Goal: Transaction & Acquisition: Purchase product/service

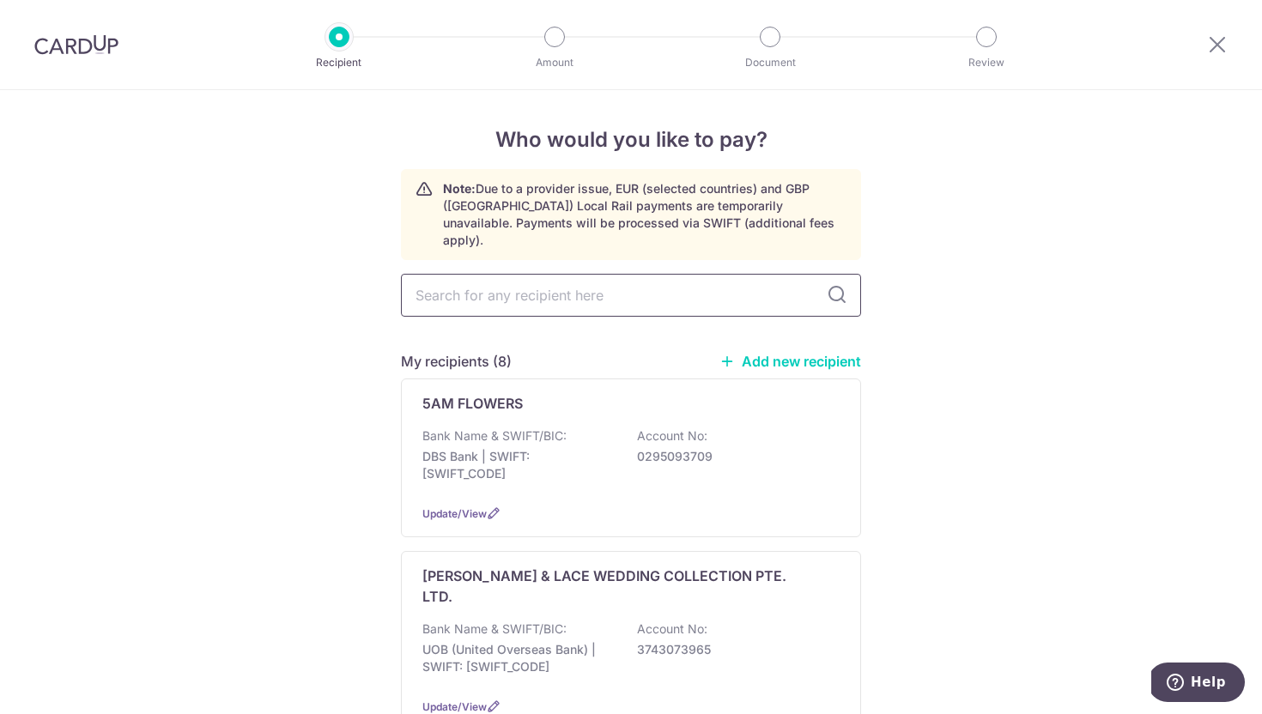
click at [585, 281] on input "text" at bounding box center [631, 295] width 460 height 43
drag, startPoint x: 794, startPoint y: 339, endPoint x: 811, endPoint y: 342, distance: 17.4
click at [794, 353] on link "Add new recipient" at bounding box center [790, 361] width 142 height 17
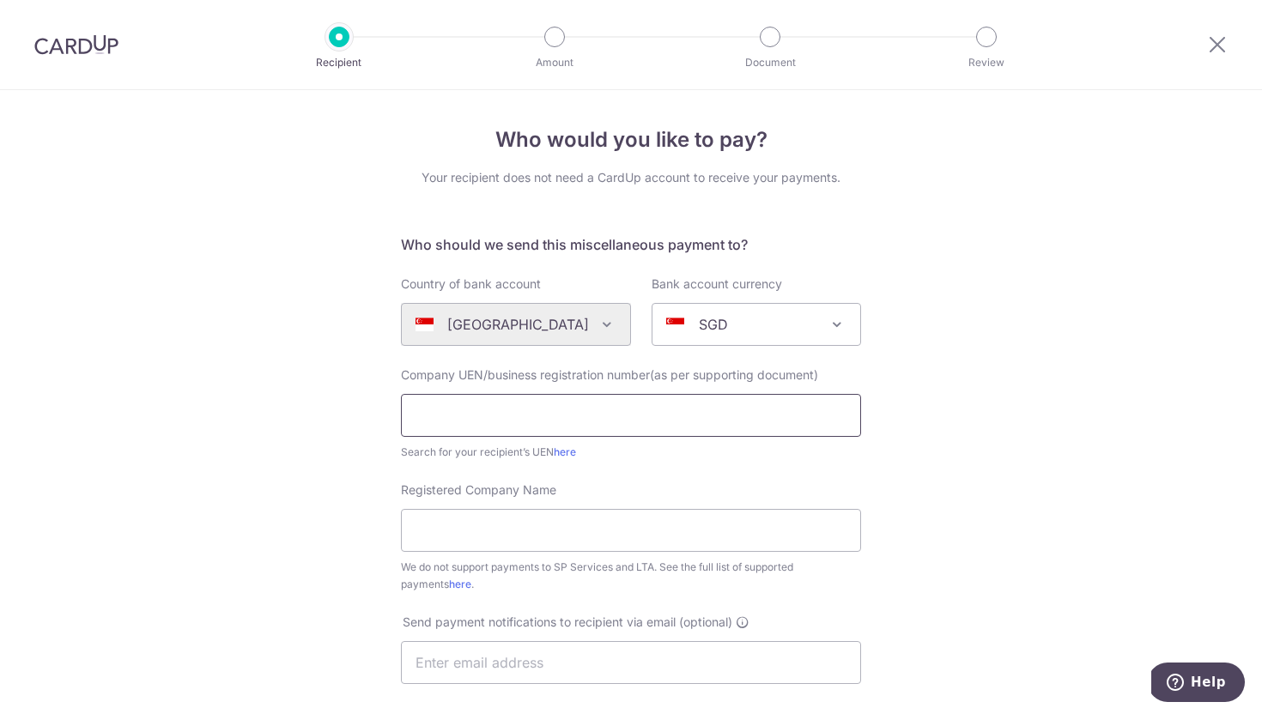
click at [532, 407] on input "text" at bounding box center [631, 415] width 460 height 43
click at [567, 452] on link "here" at bounding box center [565, 451] width 22 height 13
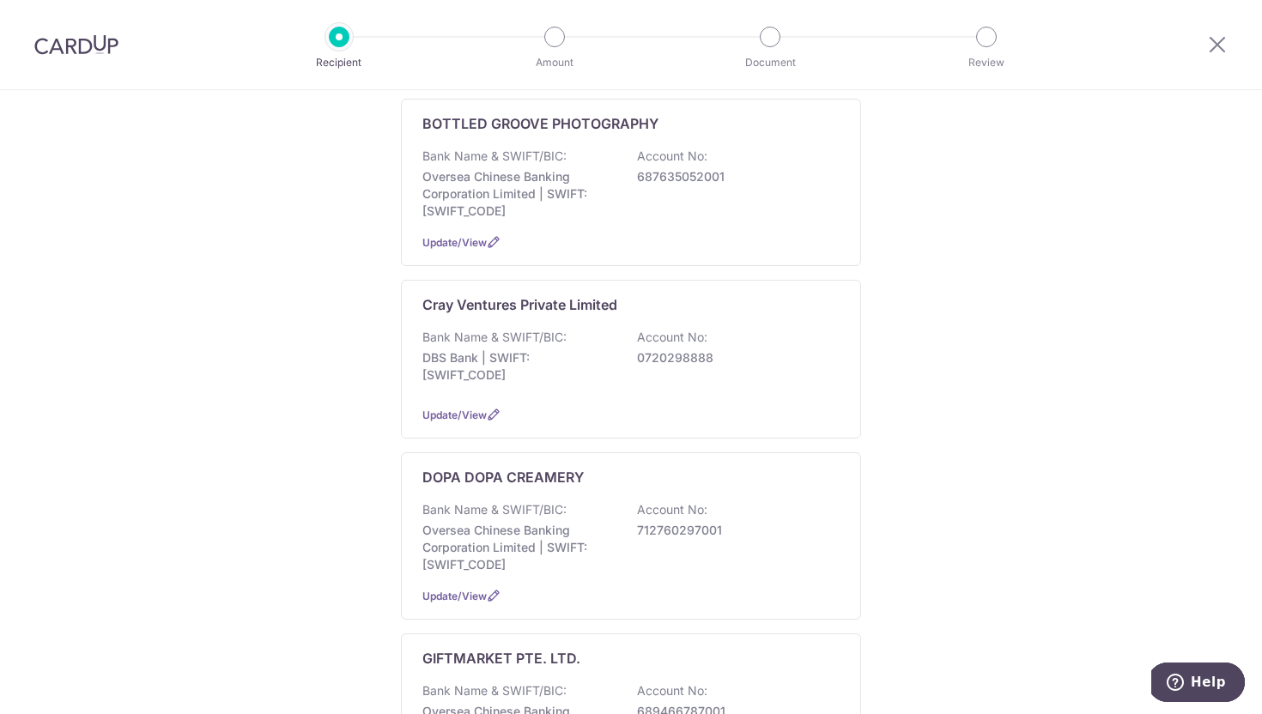
scroll to position [640, 0]
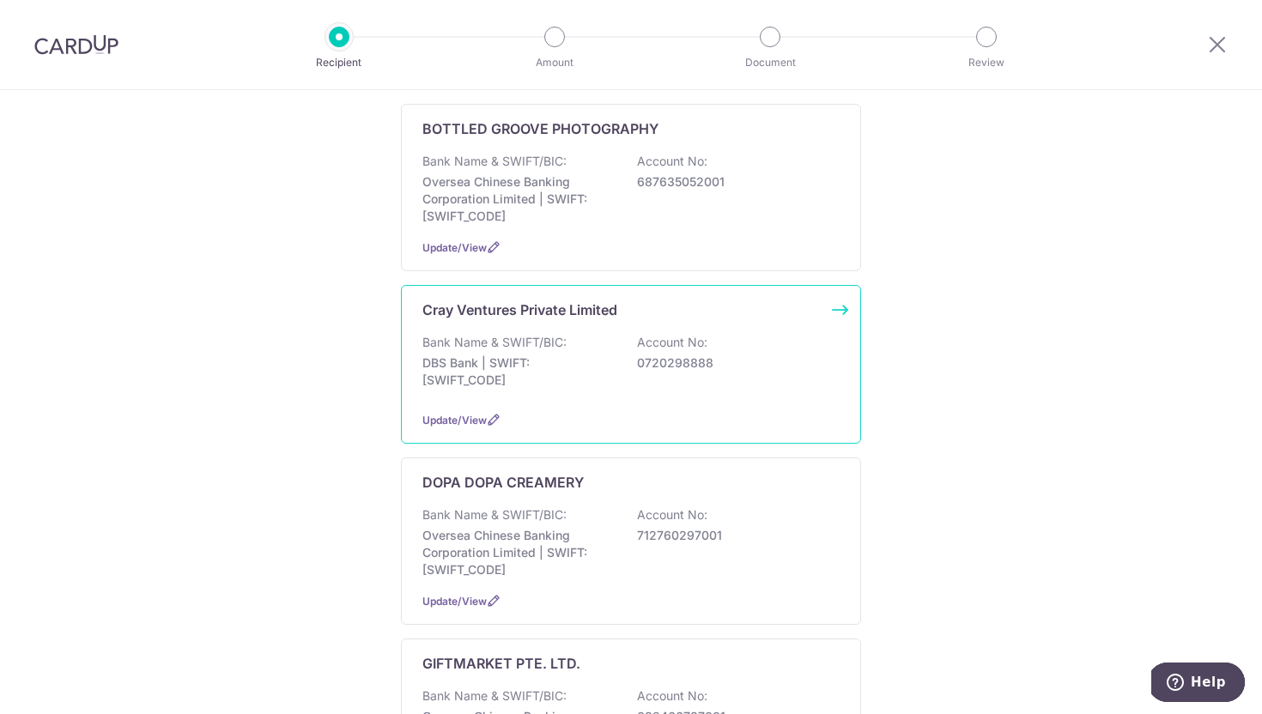
click at [758, 334] on div "Bank Name & SWIFT/BIC: DBS Bank | SWIFT: DBSSSGSGXXX Account No: 0720298888" at bounding box center [630, 366] width 417 height 64
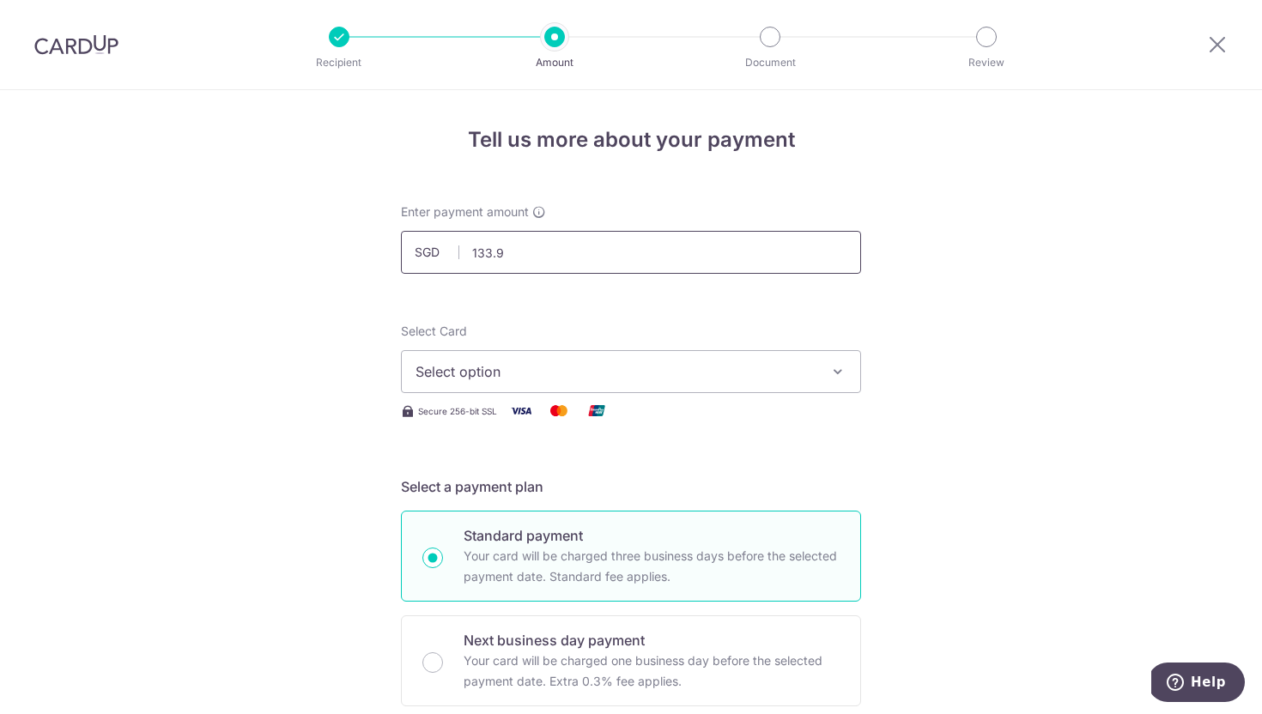
type input "133.95"
click at [578, 379] on span "Select option" at bounding box center [615, 371] width 400 height 21
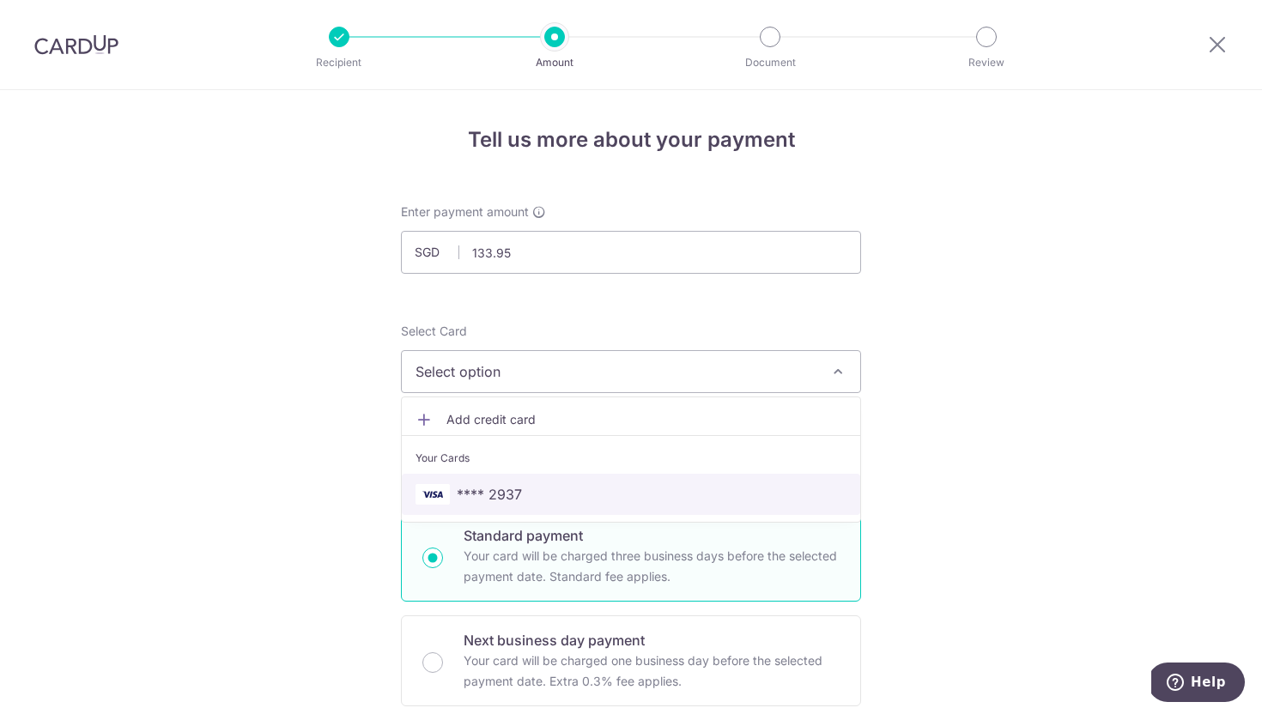
click at [534, 482] on link "**** 2937" at bounding box center [631, 494] width 458 height 41
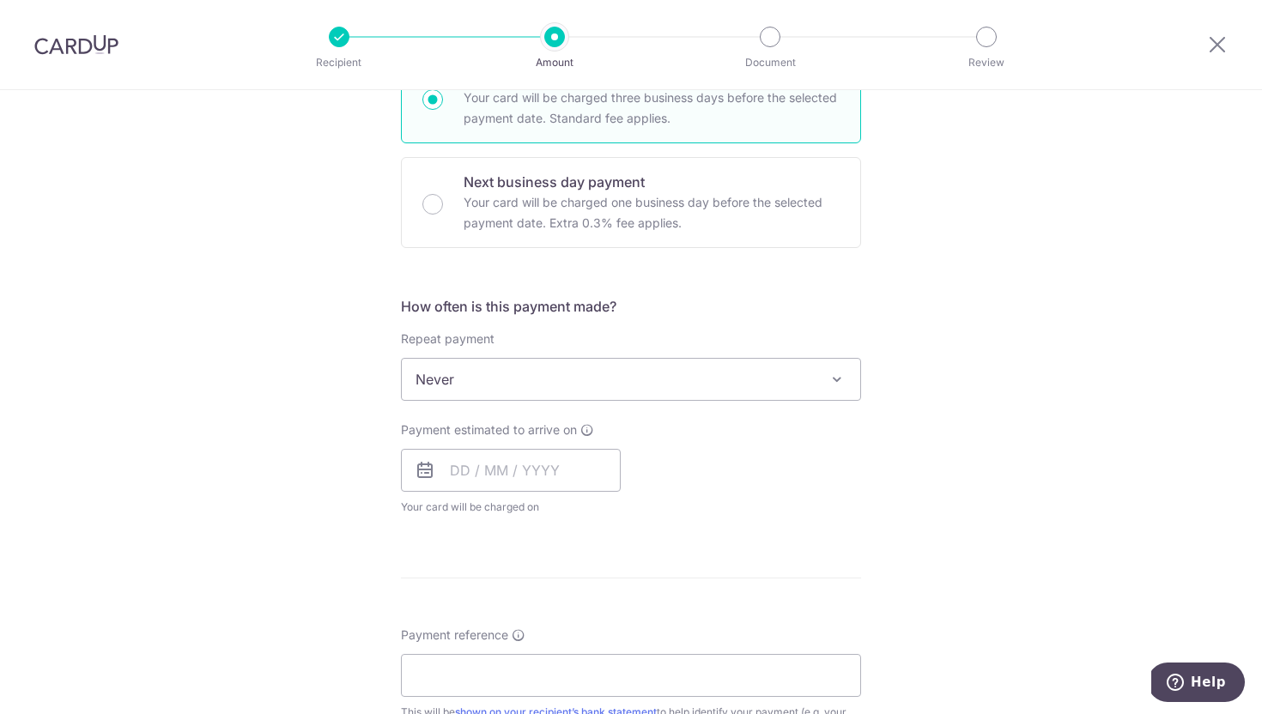
scroll to position [459, 0]
click at [534, 359] on span "Never" at bounding box center [631, 378] width 458 height 41
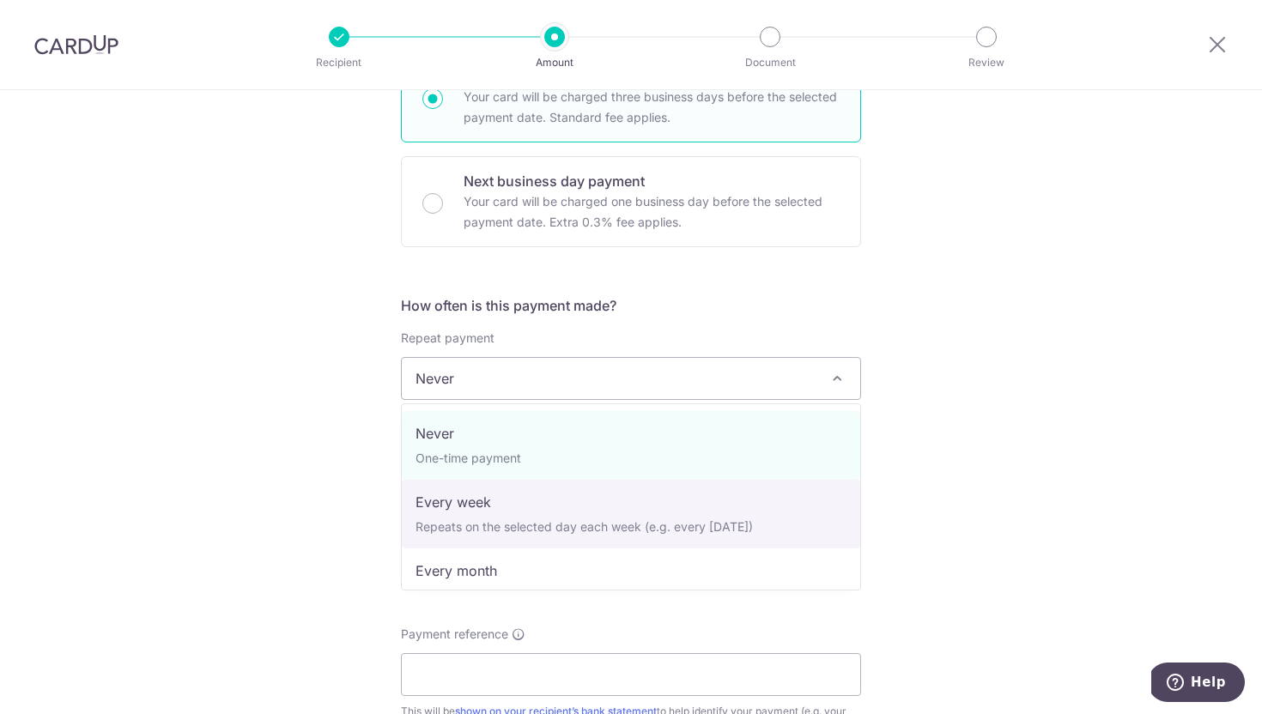
select select "2"
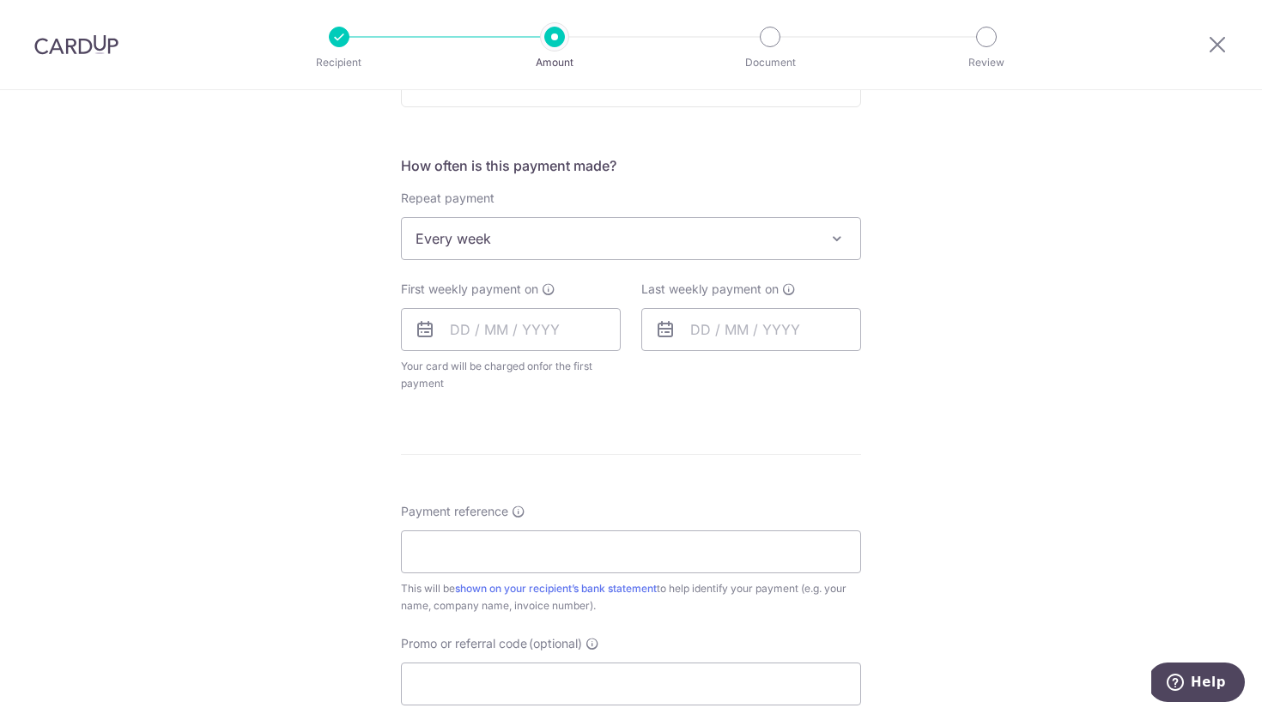
scroll to position [621, 0]
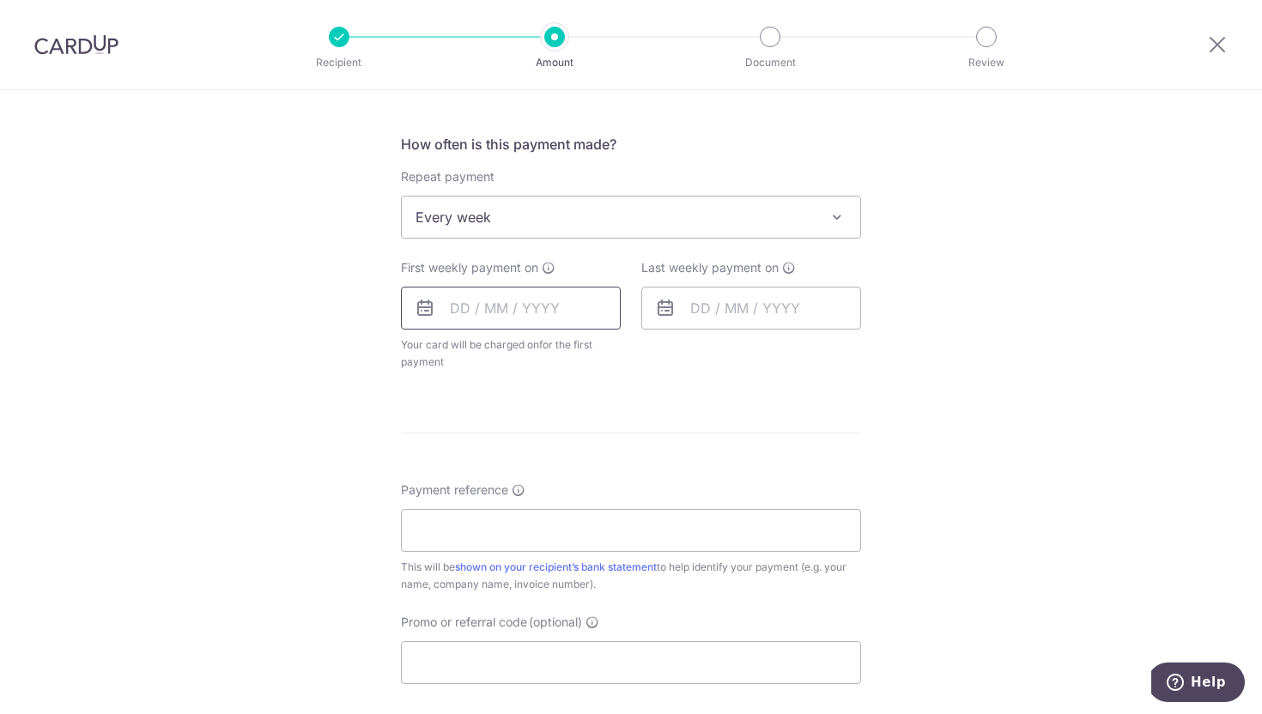
click at [518, 304] on input "text" at bounding box center [511, 308] width 220 height 43
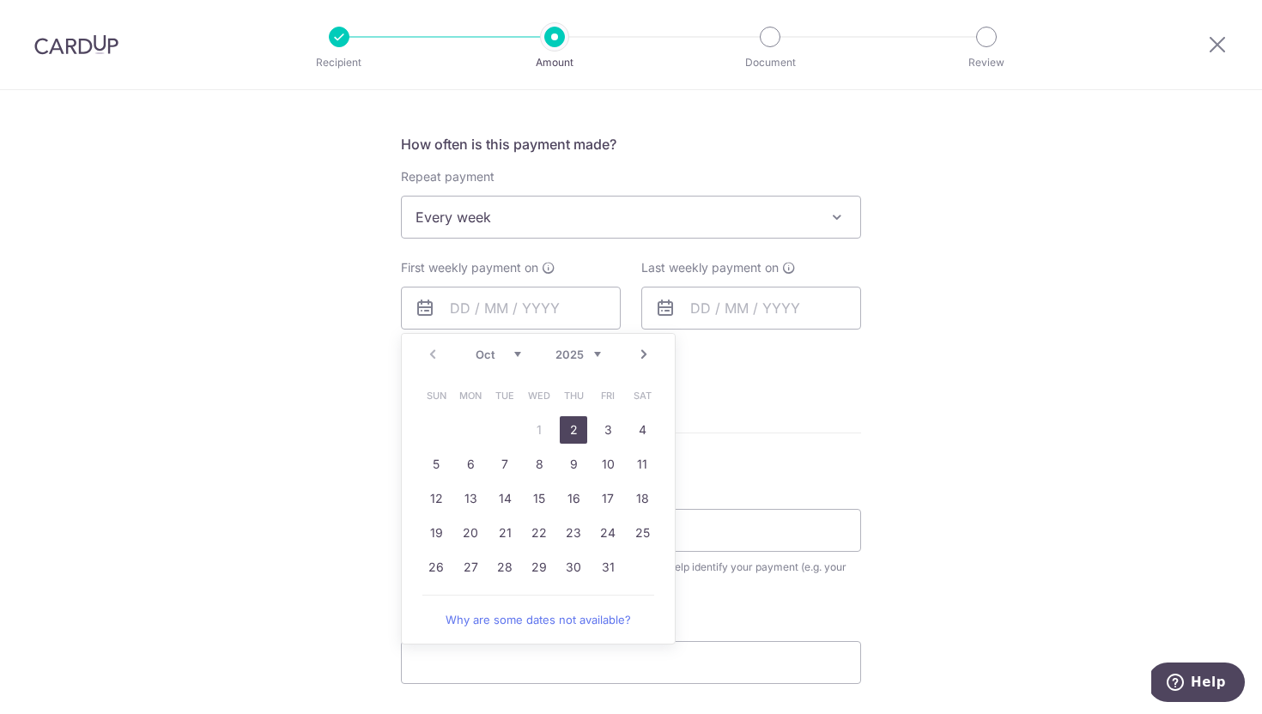
click at [567, 429] on link "2" at bounding box center [573, 429] width 27 height 27
type input "02/10/2025"
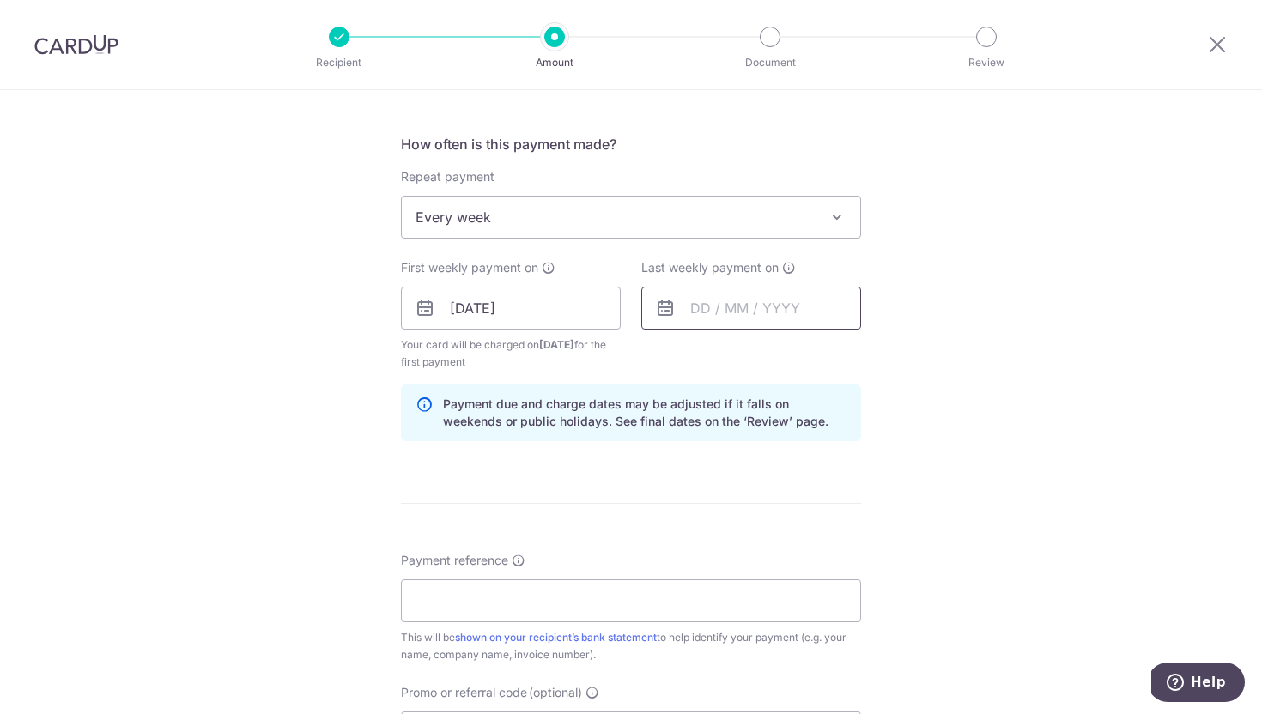
click at [738, 311] on input "text" at bounding box center [751, 308] width 220 height 43
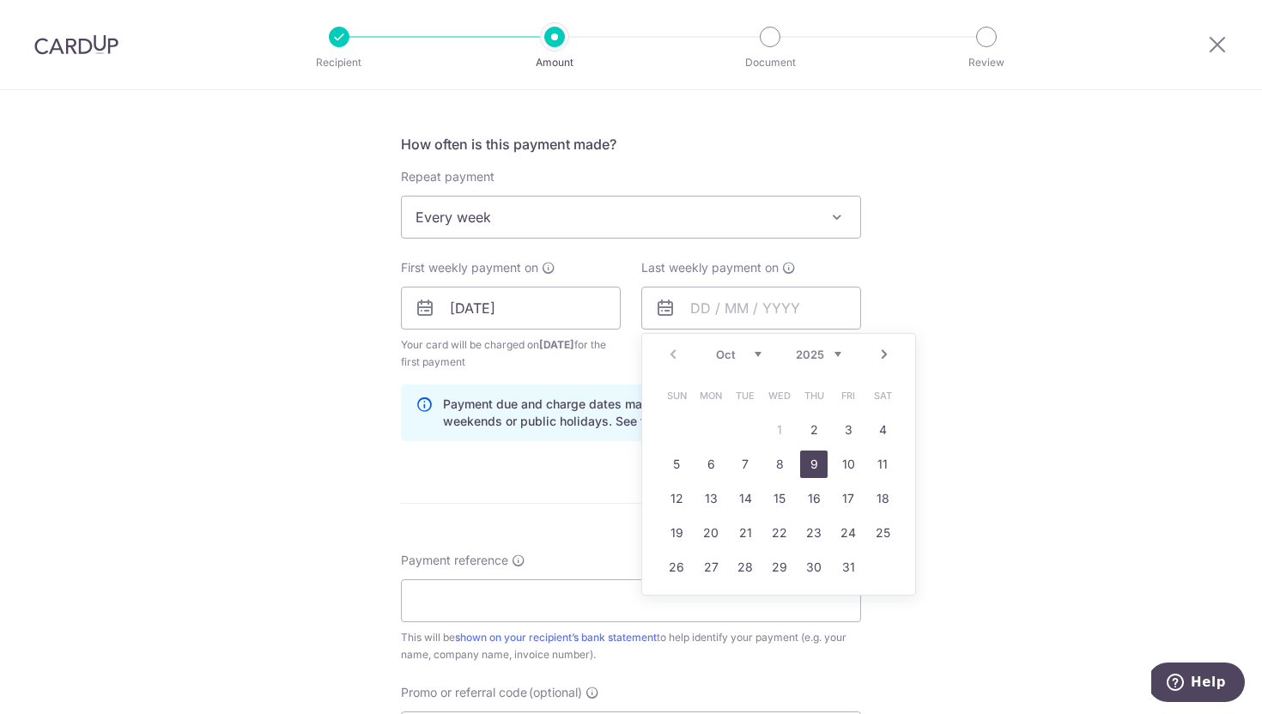
click at [818, 457] on link "9" at bounding box center [813, 464] width 27 height 27
type input "09/10/2025"
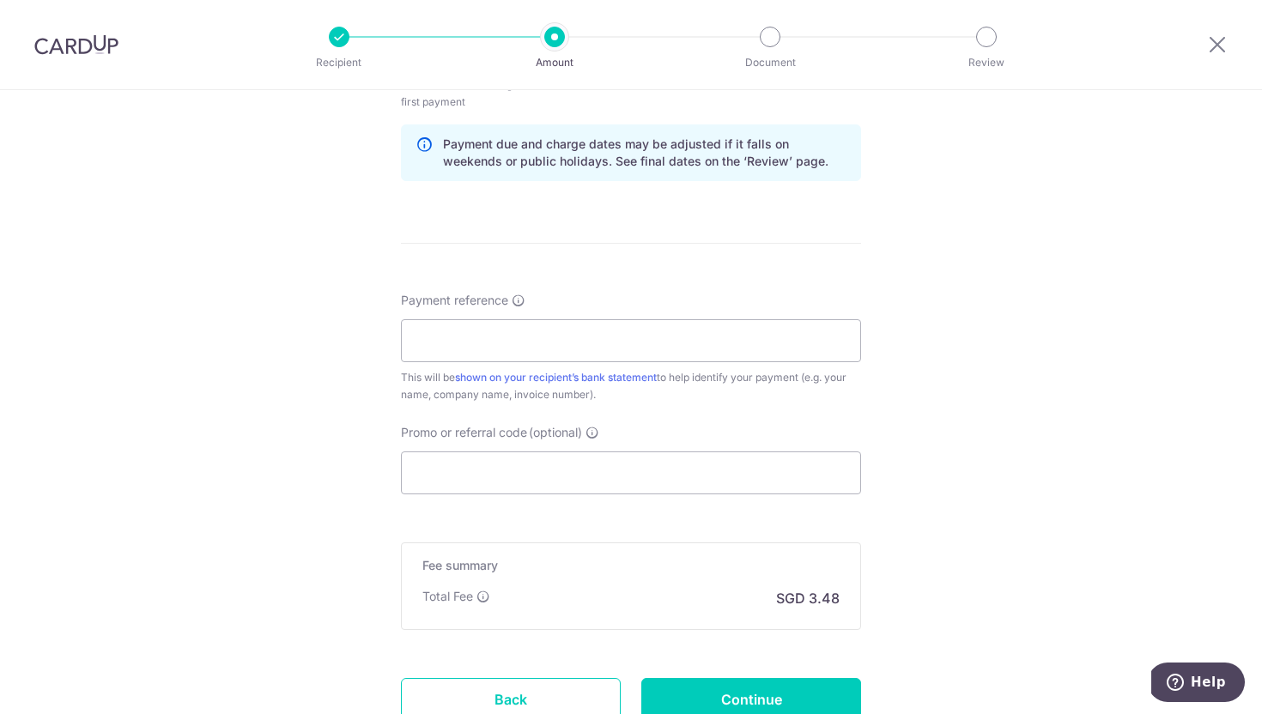
scroll to position [884, 0]
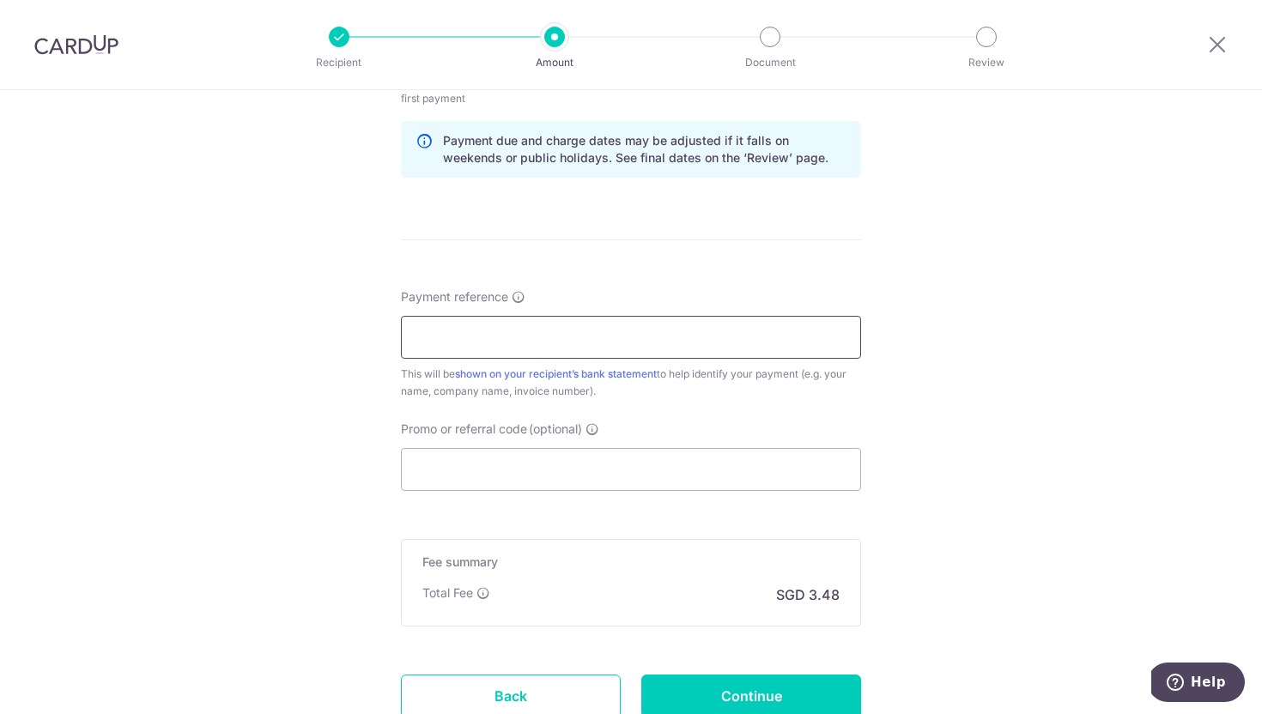
click at [660, 324] on input "Payment reference" at bounding box center [631, 337] width 460 height 43
paste input "Add on into PSI25004694"
type input "Add on into PSI25004694"
click at [518, 461] on input "Promo or referral code (optional)" at bounding box center [631, 469] width 460 height 43
click at [664, 475] on input "Promo or referral code (optional)" at bounding box center [631, 469] width 460 height 43
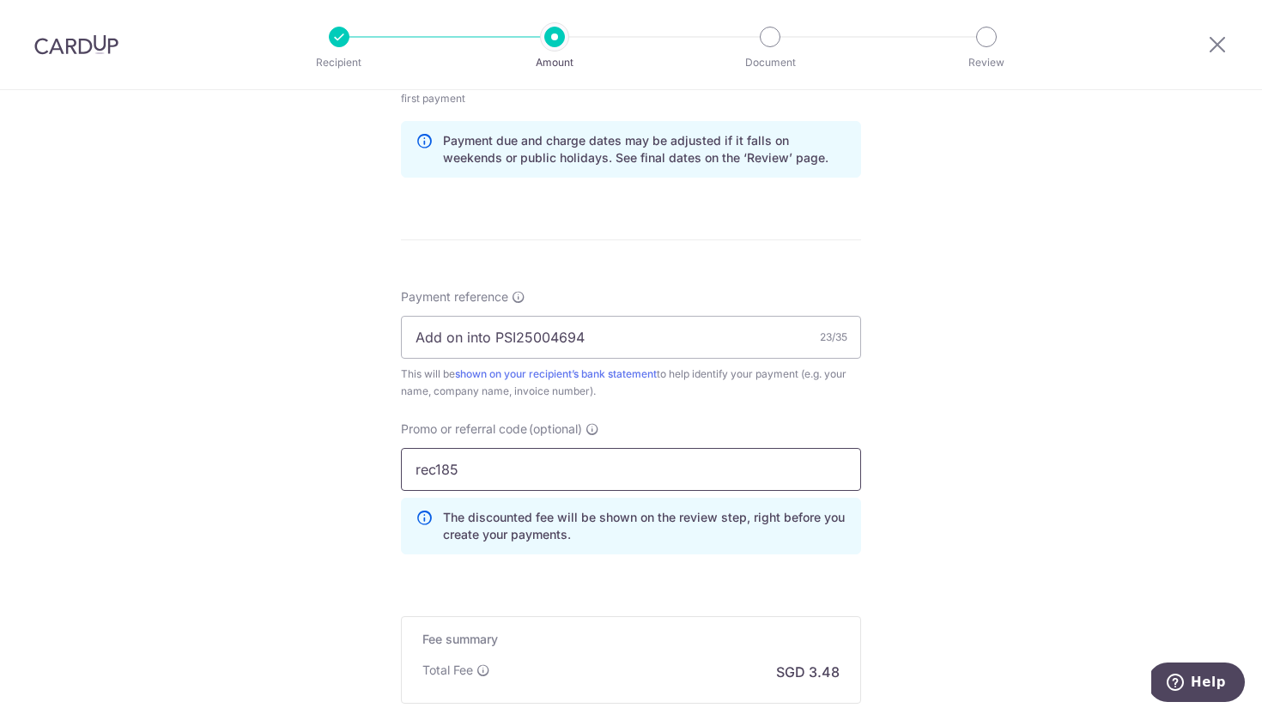
type input "rec185"
click at [989, 517] on div "Tell us more about your payment Enter payment amount SGD 133.95 133.95 Select C…" at bounding box center [631, 65] width 1262 height 1718
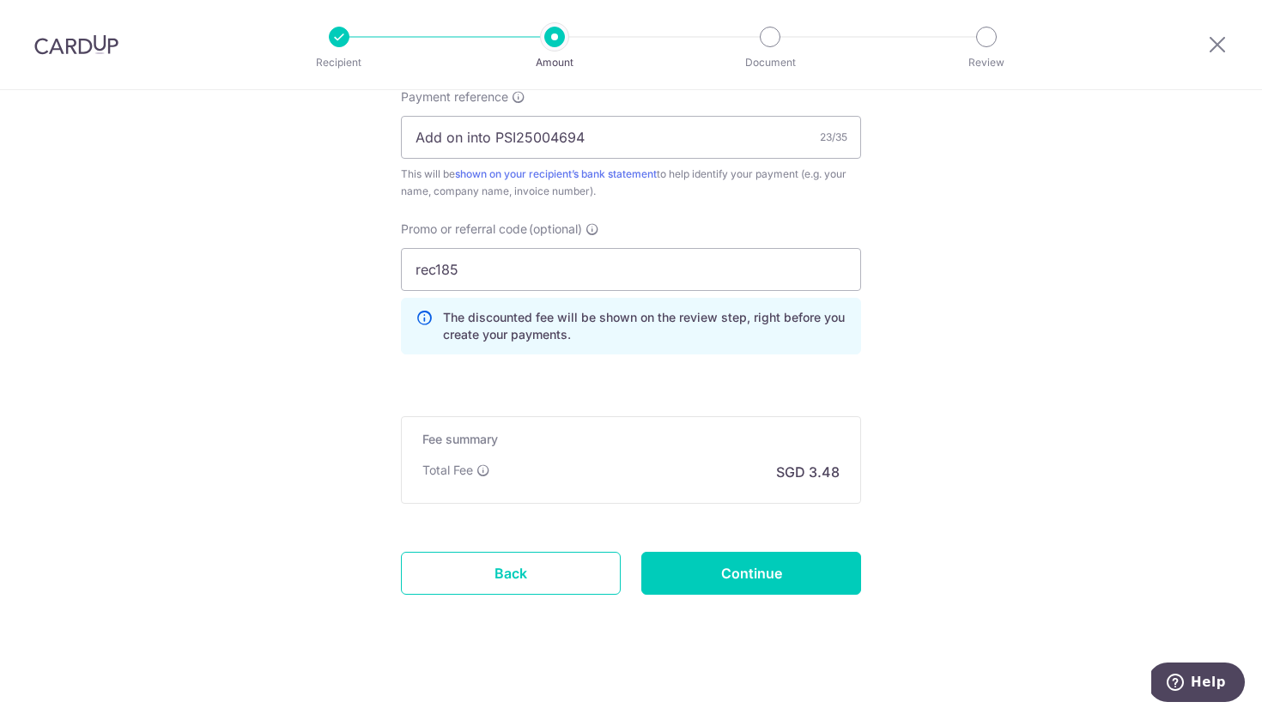
scroll to position [1094, 0]
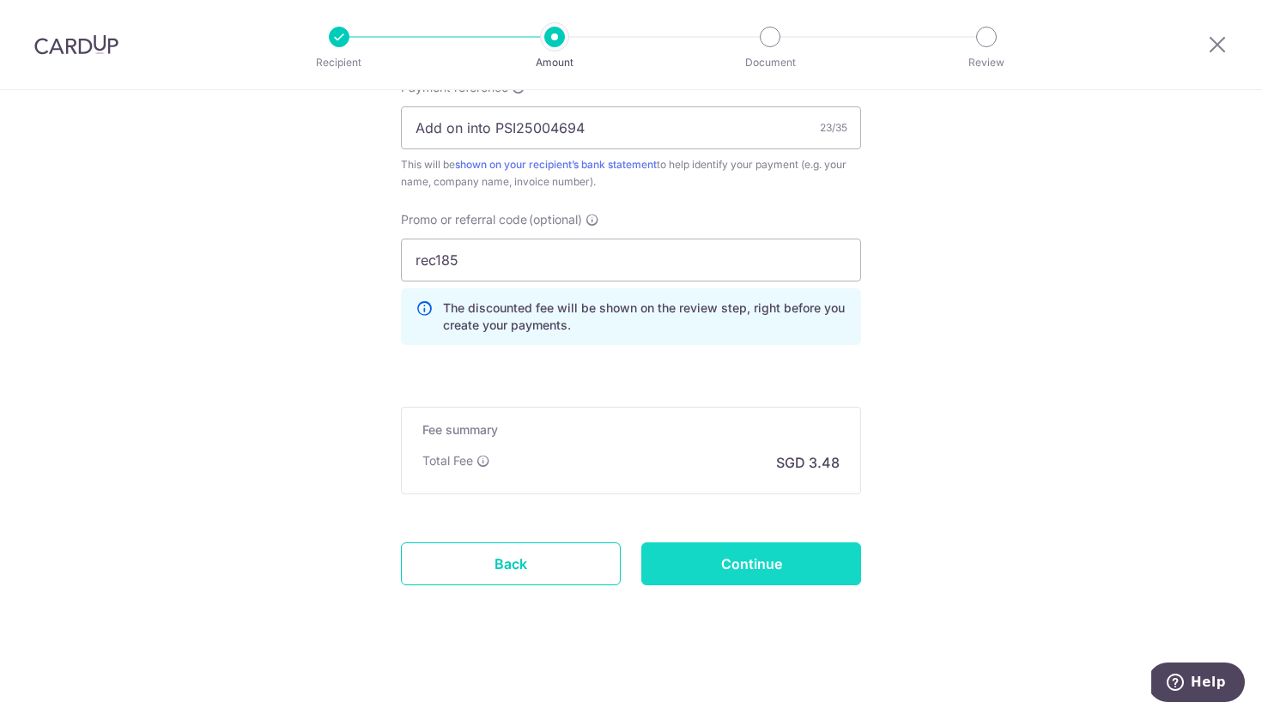
click at [779, 555] on input "Continue" at bounding box center [751, 563] width 220 height 43
type input "Create Schedule"
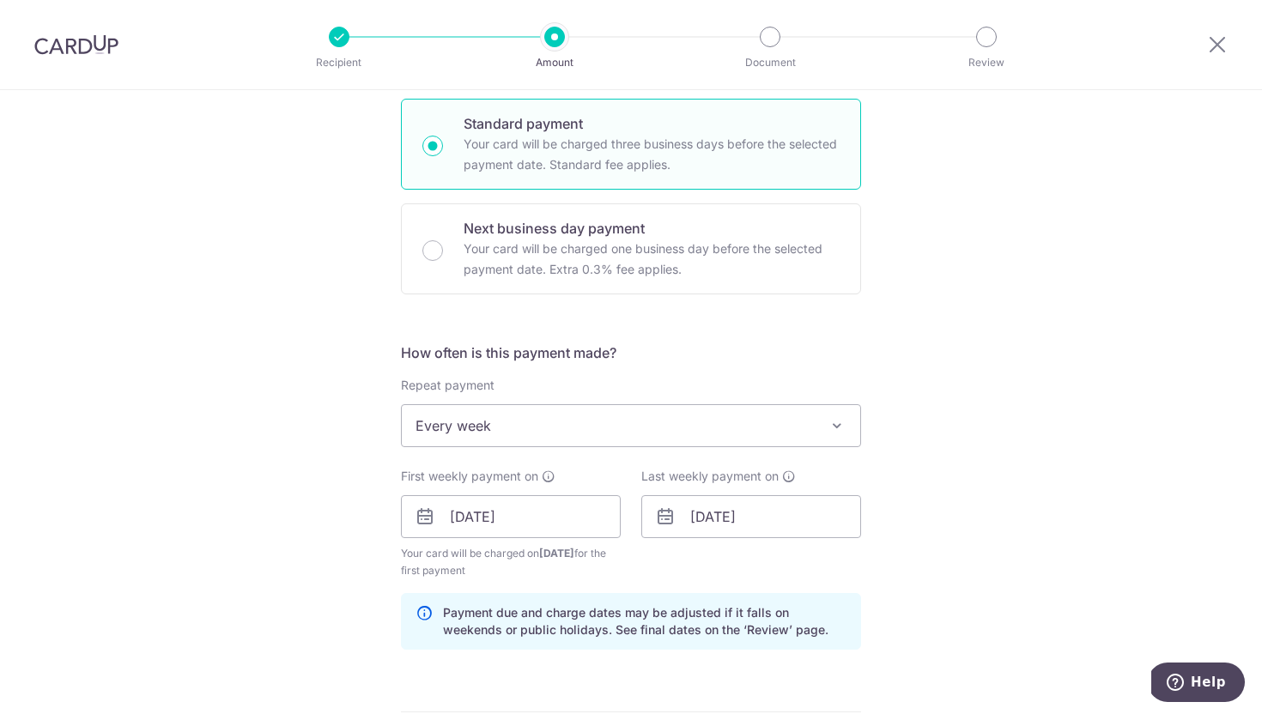
scroll to position [407, 0]
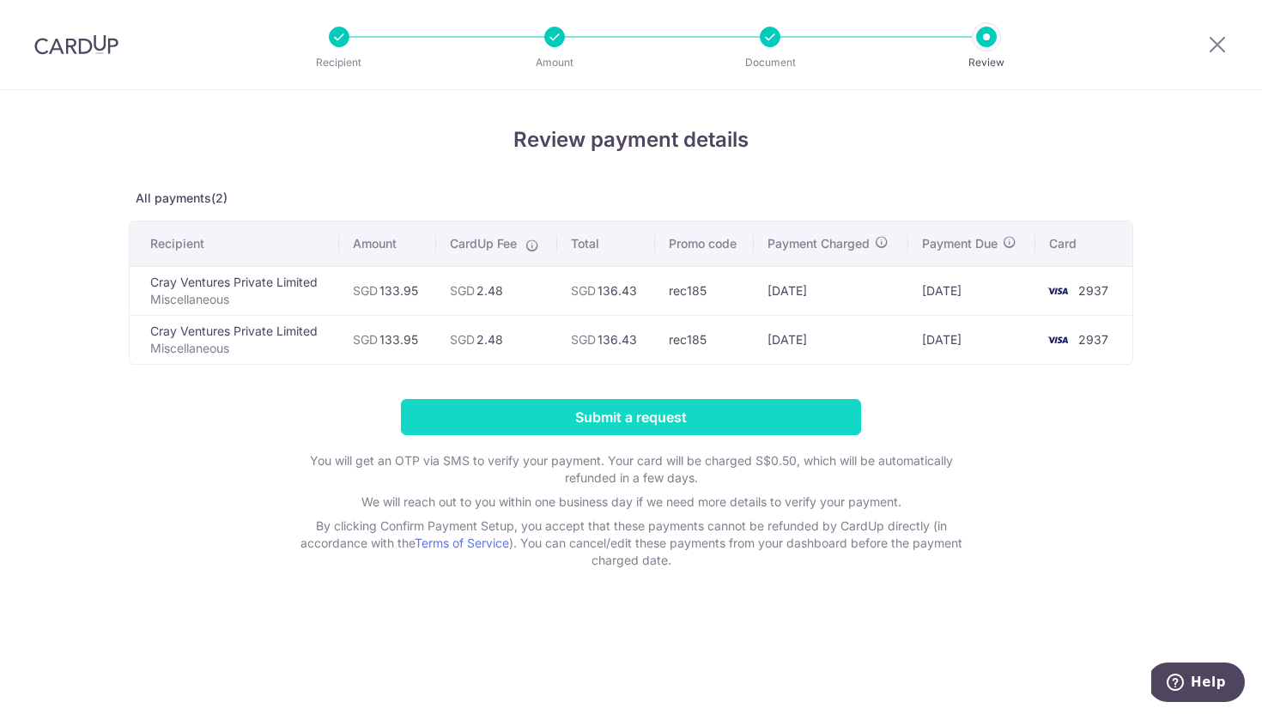
click at [764, 420] on input "Submit a request" at bounding box center [631, 417] width 460 height 36
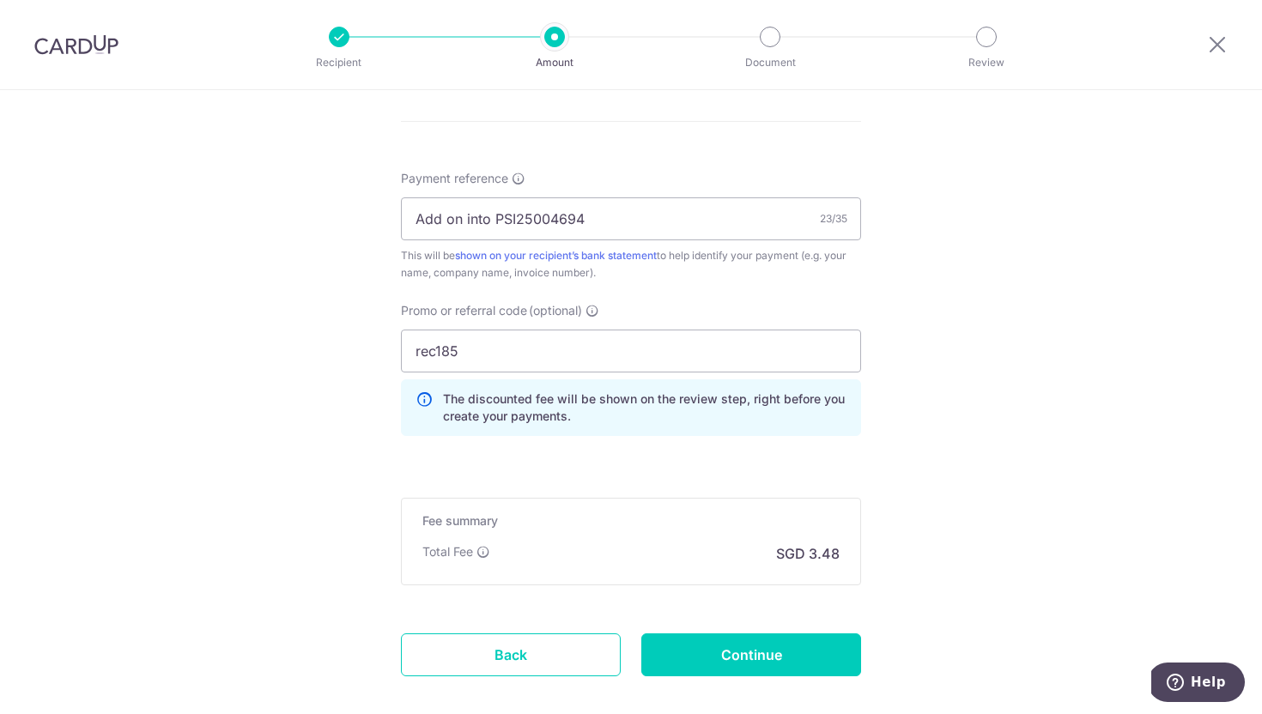
scroll to position [1076, 0]
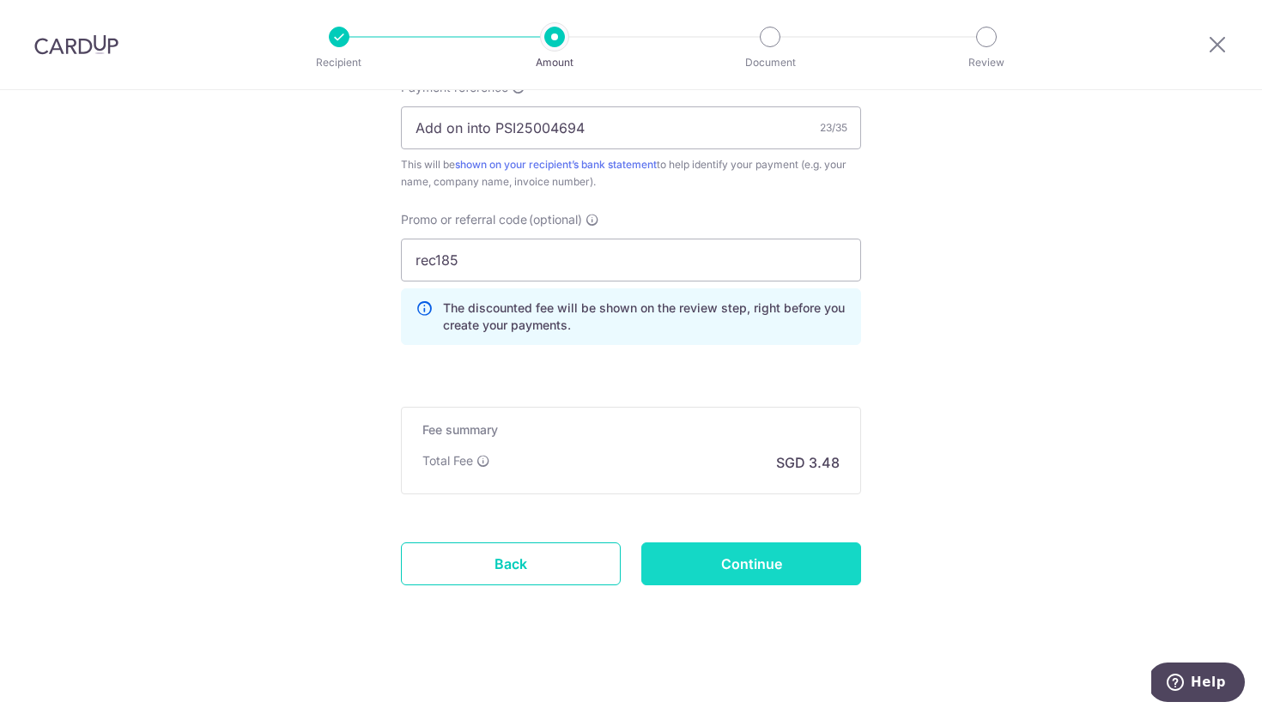
click at [771, 571] on input "Continue" at bounding box center [751, 563] width 220 height 43
type input "Update Schedule"
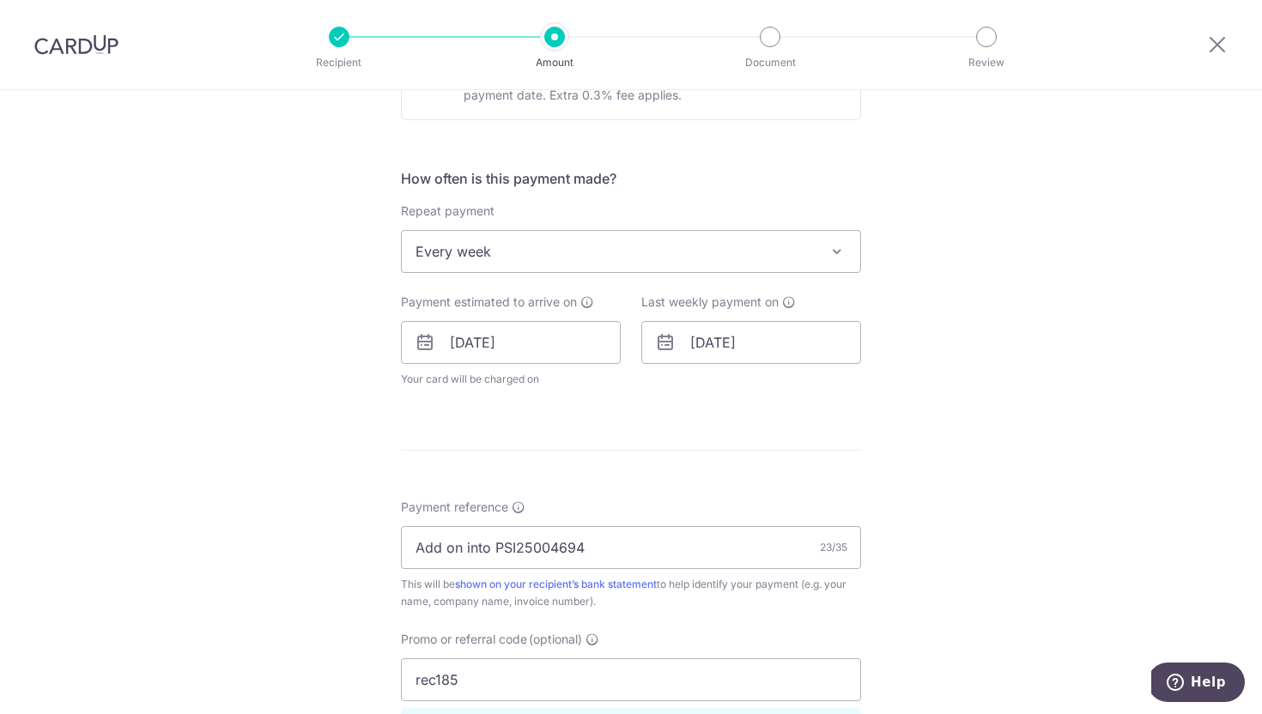
scroll to position [598, 0]
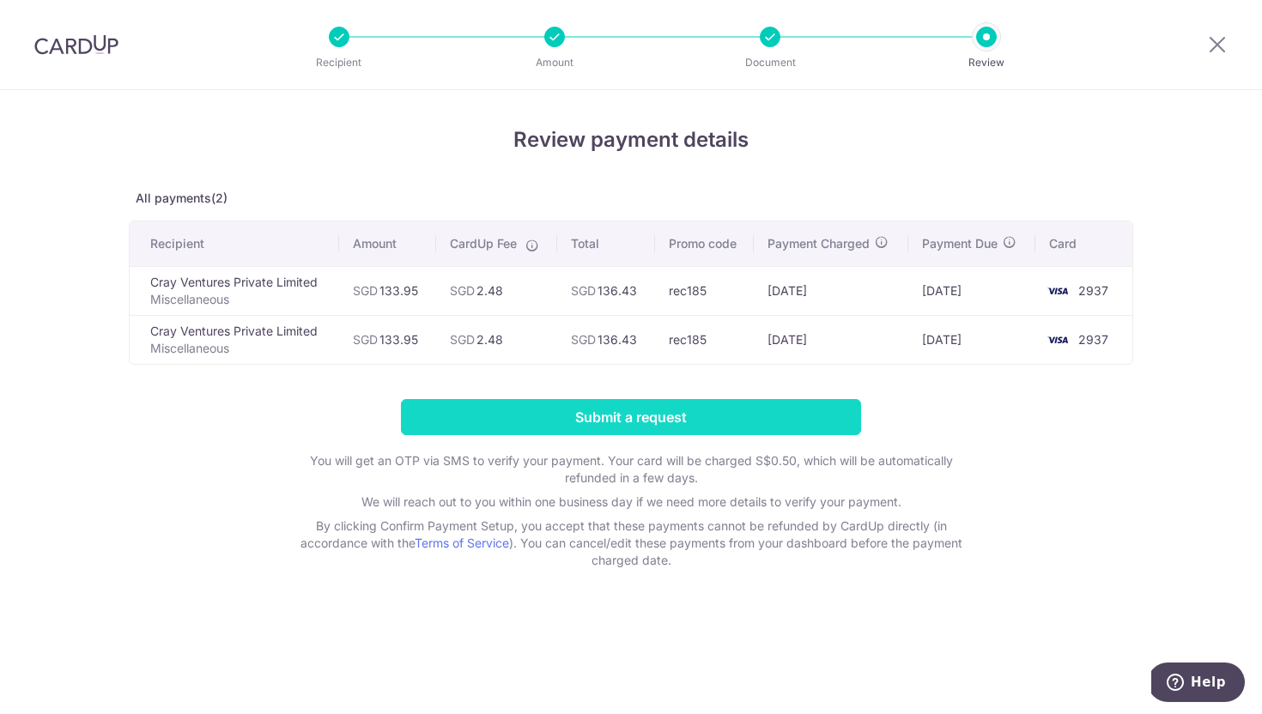
click at [778, 420] on input "Submit a request" at bounding box center [631, 417] width 460 height 36
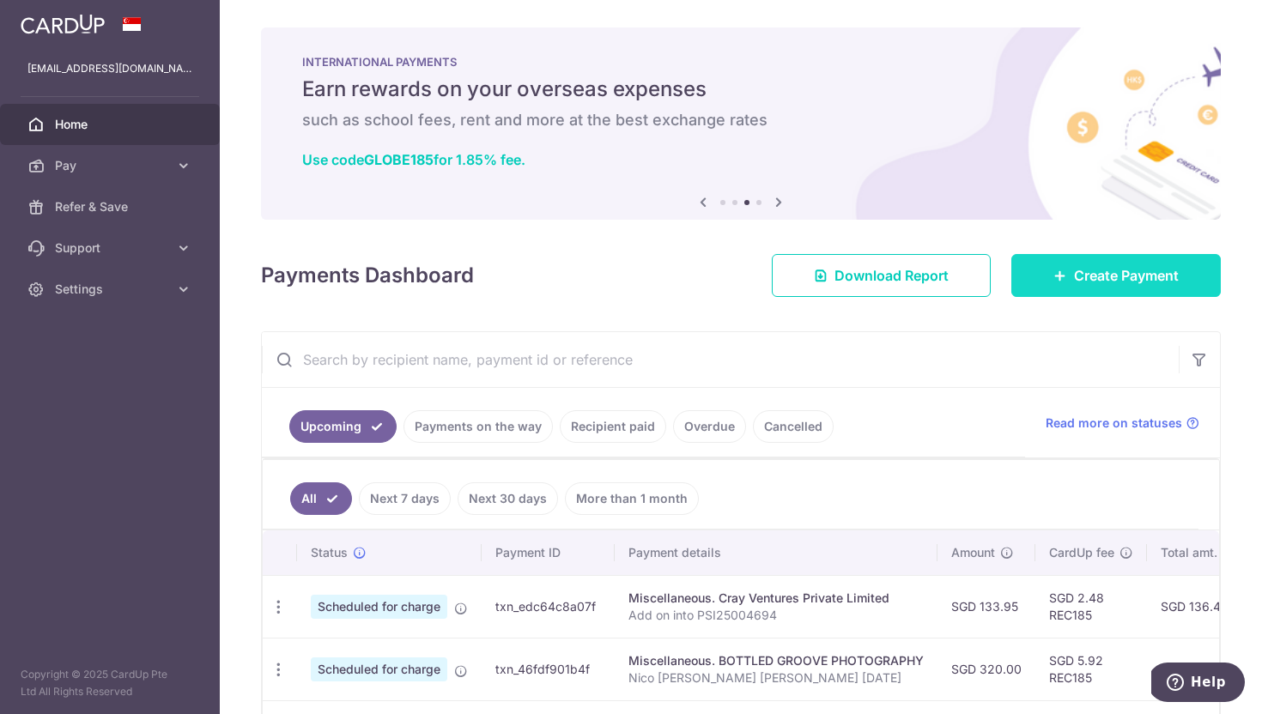
click at [1097, 287] on link "Create Payment" at bounding box center [1115, 275] width 209 height 43
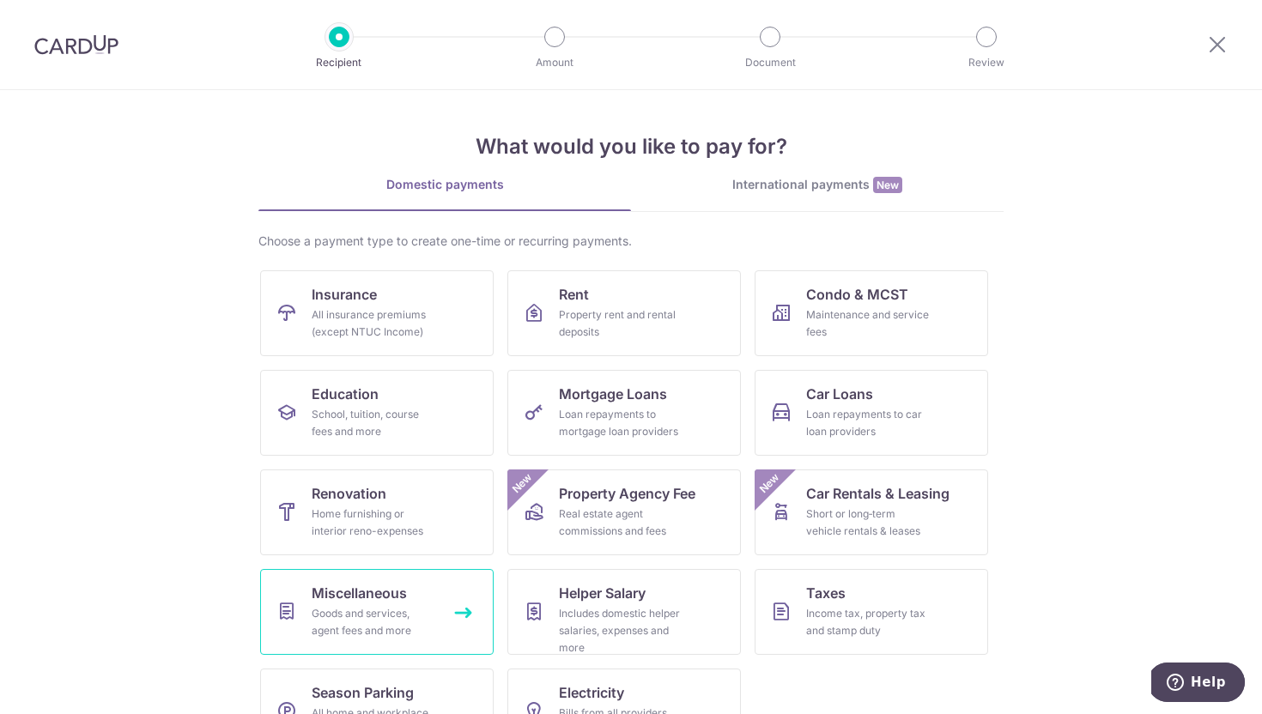
scroll to position [54, 0]
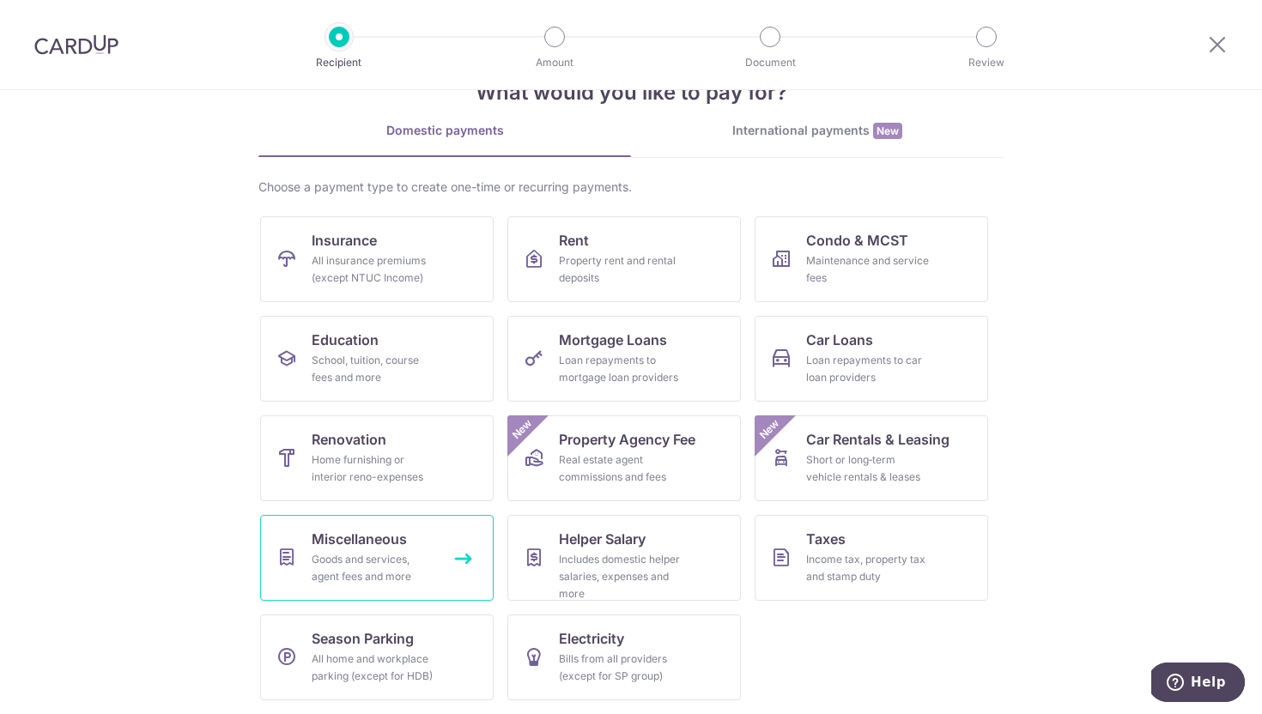
click at [367, 542] on span "Miscellaneous" at bounding box center [359, 539] width 95 height 21
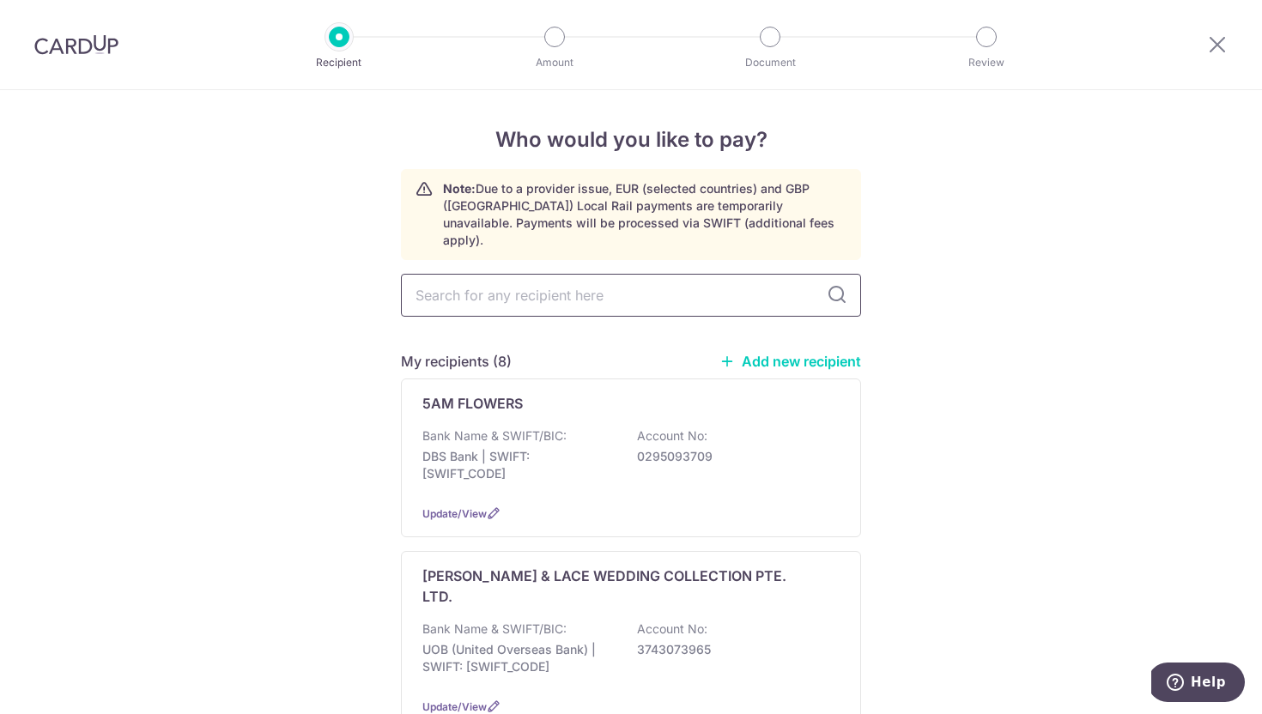
click at [476, 274] on input "text" at bounding box center [631, 295] width 460 height 43
click at [789, 353] on link "Add new recipient" at bounding box center [790, 361] width 142 height 17
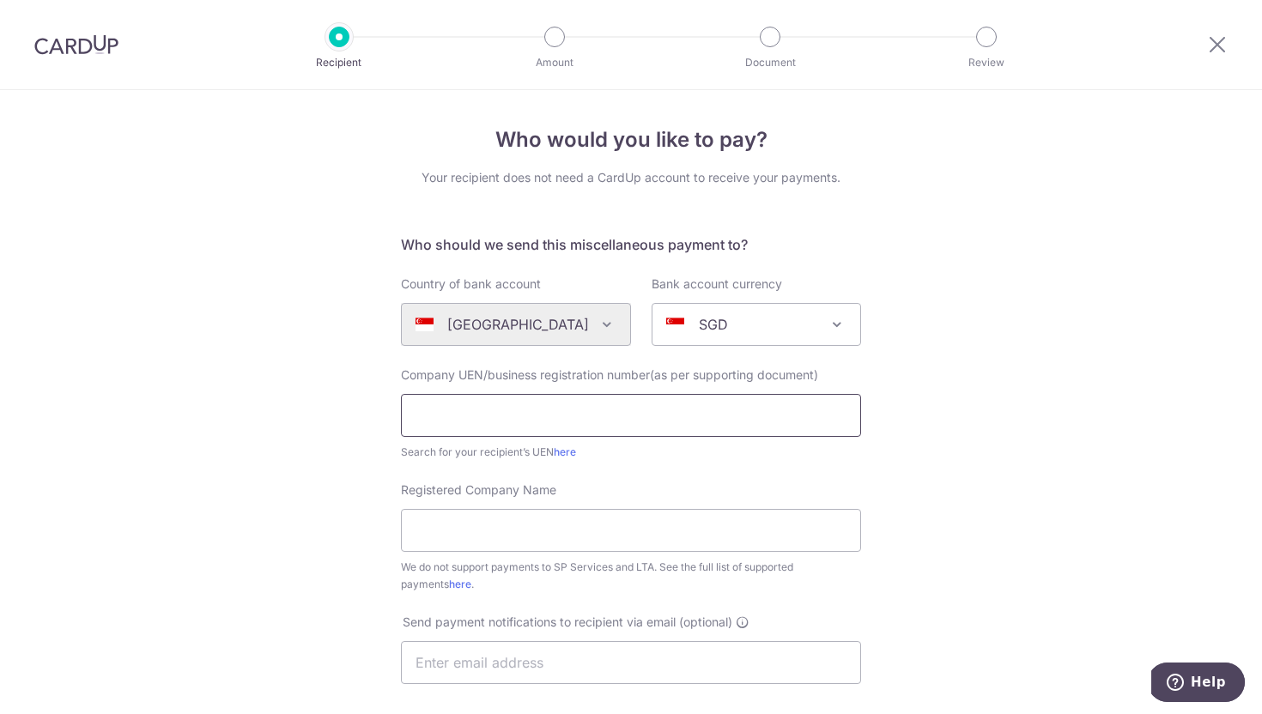
click at [517, 409] on input "text" at bounding box center [631, 415] width 460 height 43
paste input "53239922J"
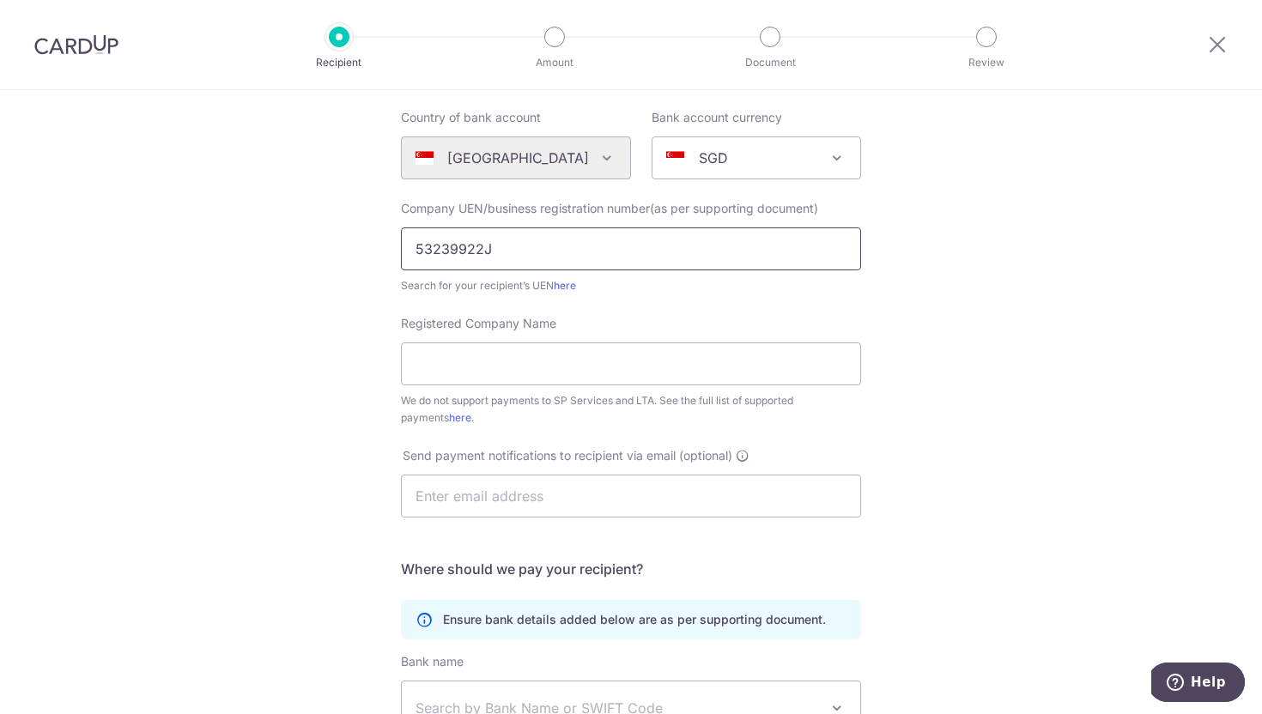
scroll to position [176, 0]
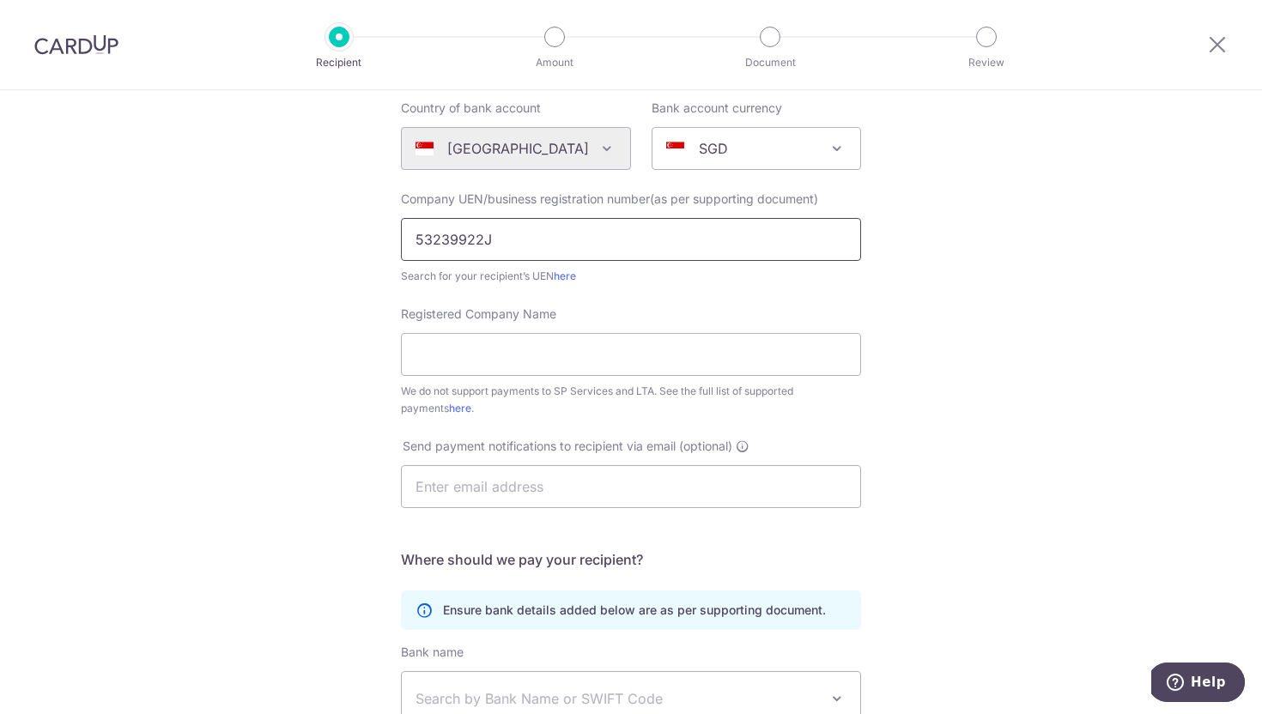
type input "53239922J"
click at [431, 365] on input "Registered Company Name" at bounding box center [631, 354] width 460 height 43
paste input "HOW'S CATERING"
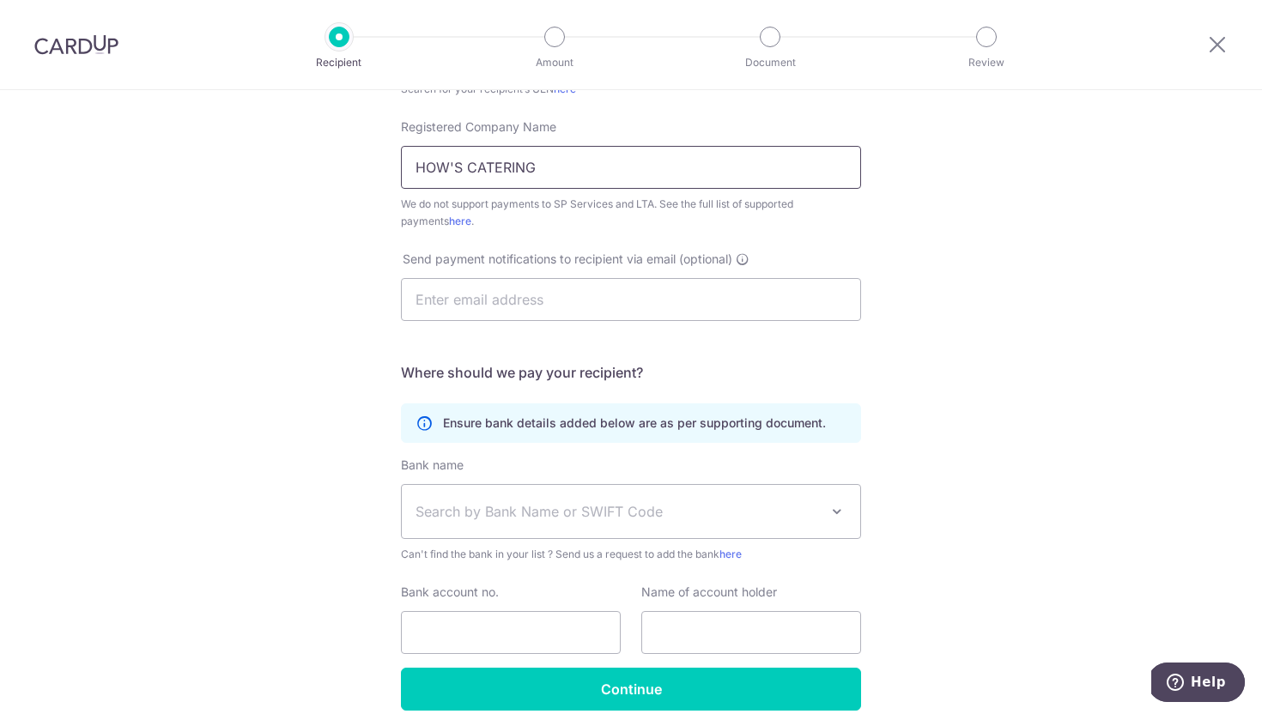
scroll to position [384, 0]
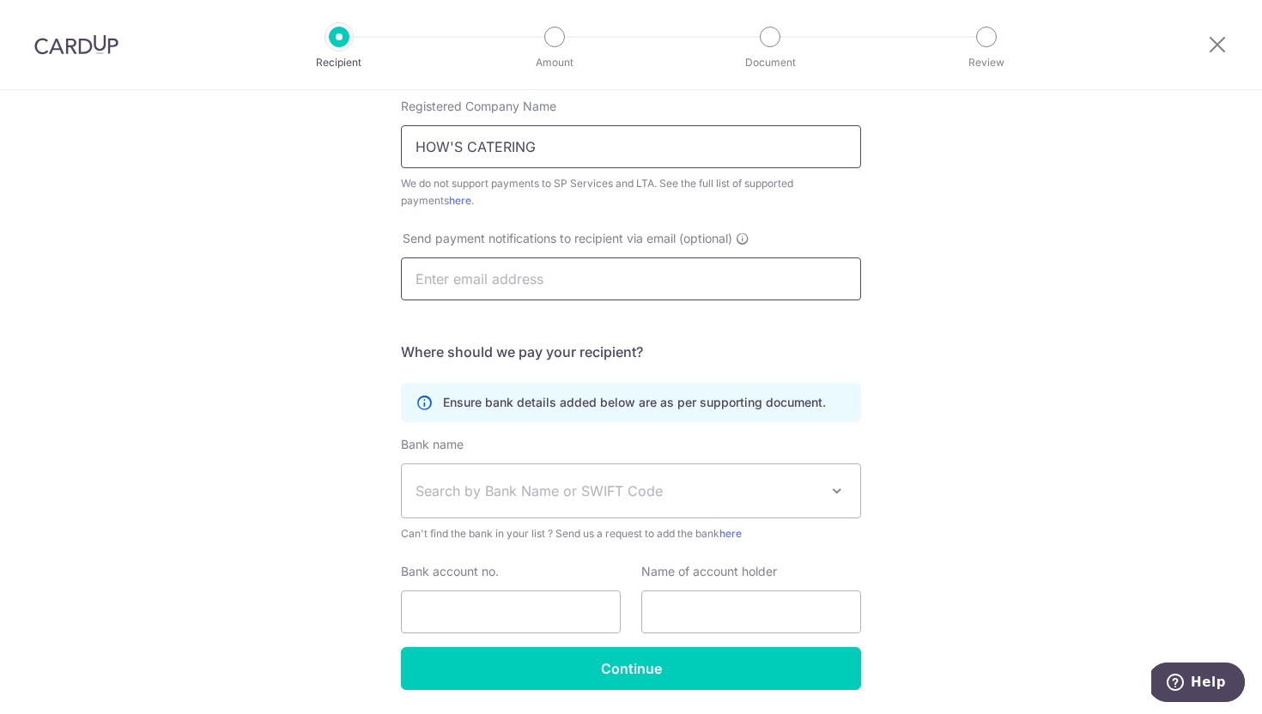
type input "HOW'S CATERING"
click at [464, 286] on input "text" at bounding box center [631, 279] width 460 height 43
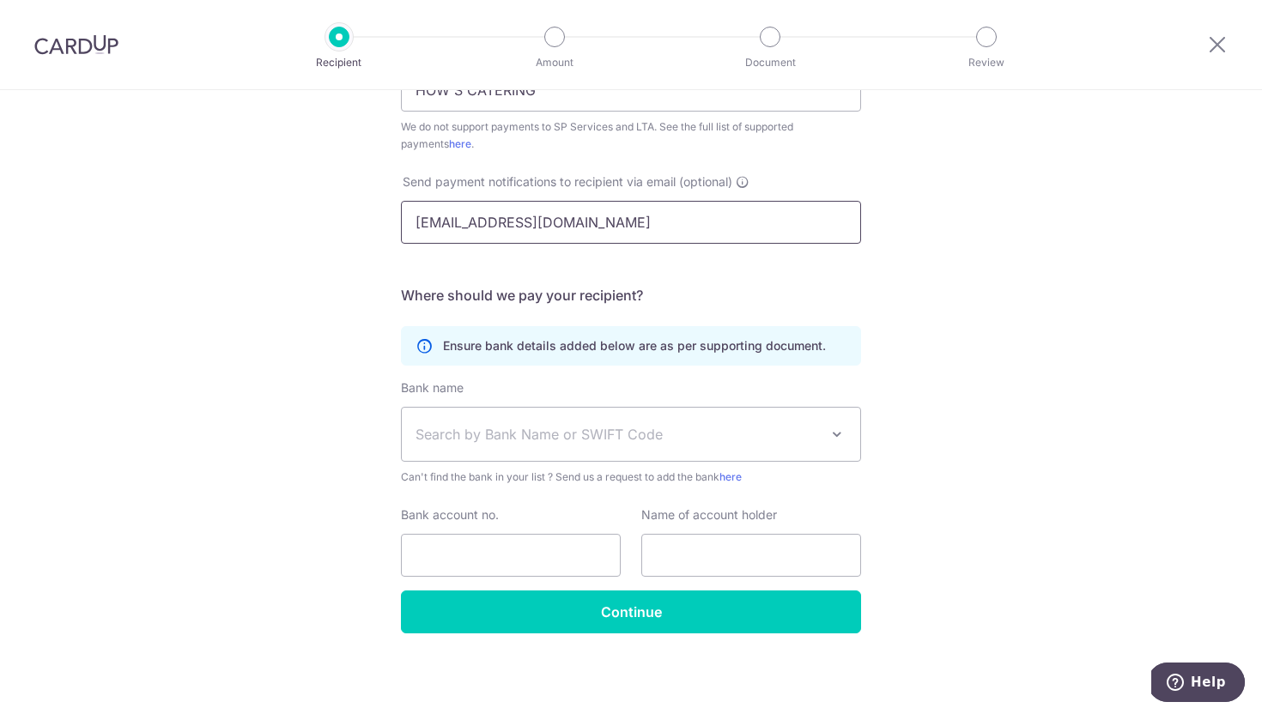
type input "[EMAIL_ADDRESS][DOMAIN_NAME]"
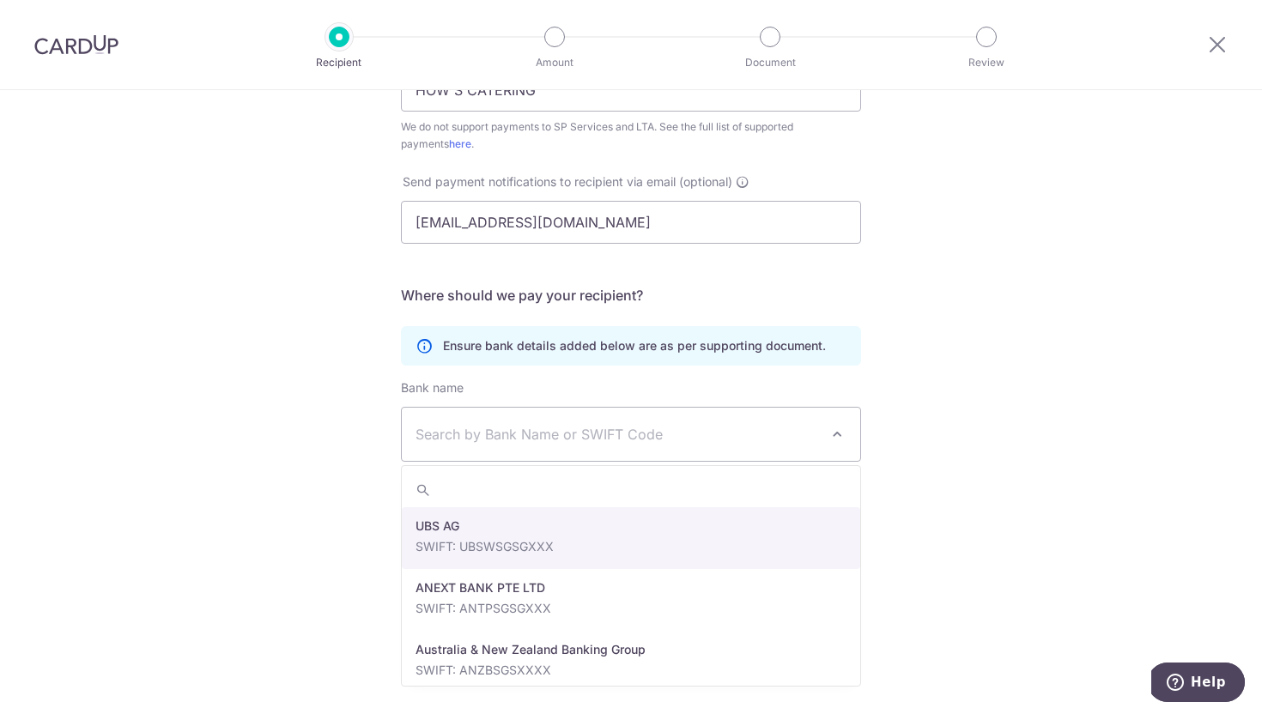
click at [570, 423] on span "Search by Bank Name or SWIFT Code" at bounding box center [631, 434] width 458 height 53
click at [1057, 434] on div "Who would you like to pay? Your recipient does not need a CardUp account to rec…" at bounding box center [631, 182] width 1262 height 1064
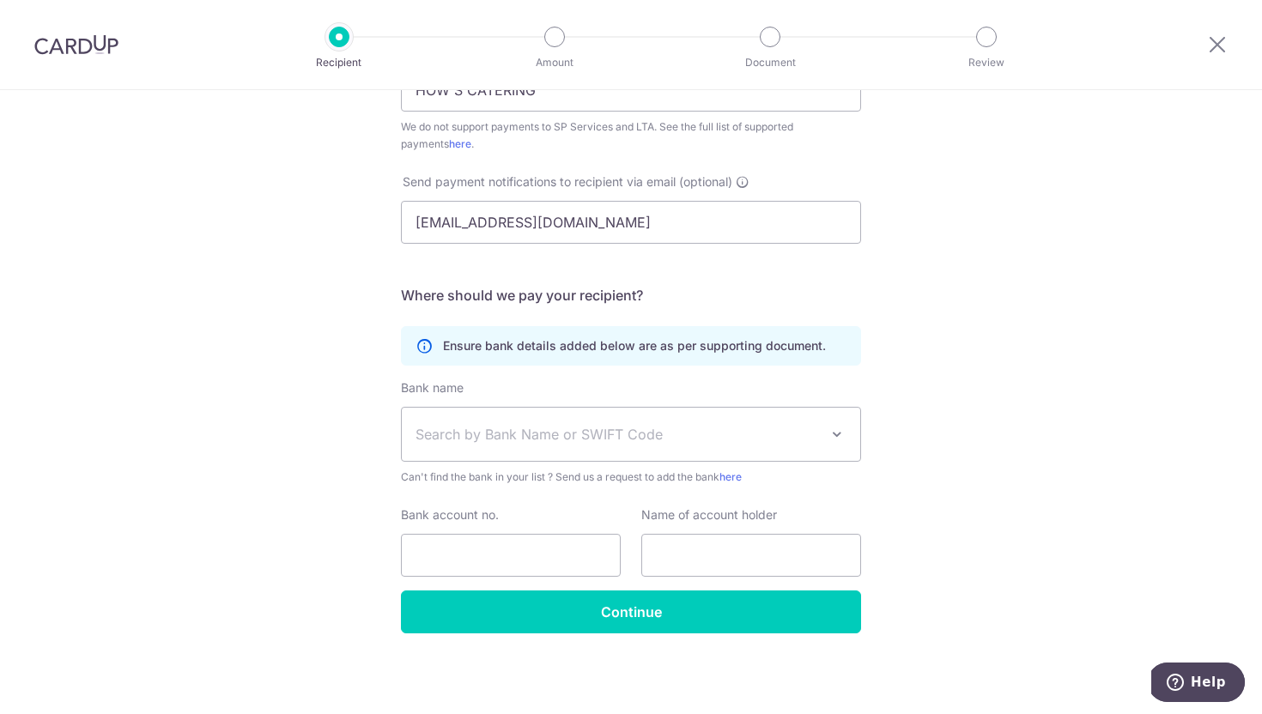
click at [603, 439] on span "Search by Bank Name or SWIFT Code" at bounding box center [616, 434] width 403 height 21
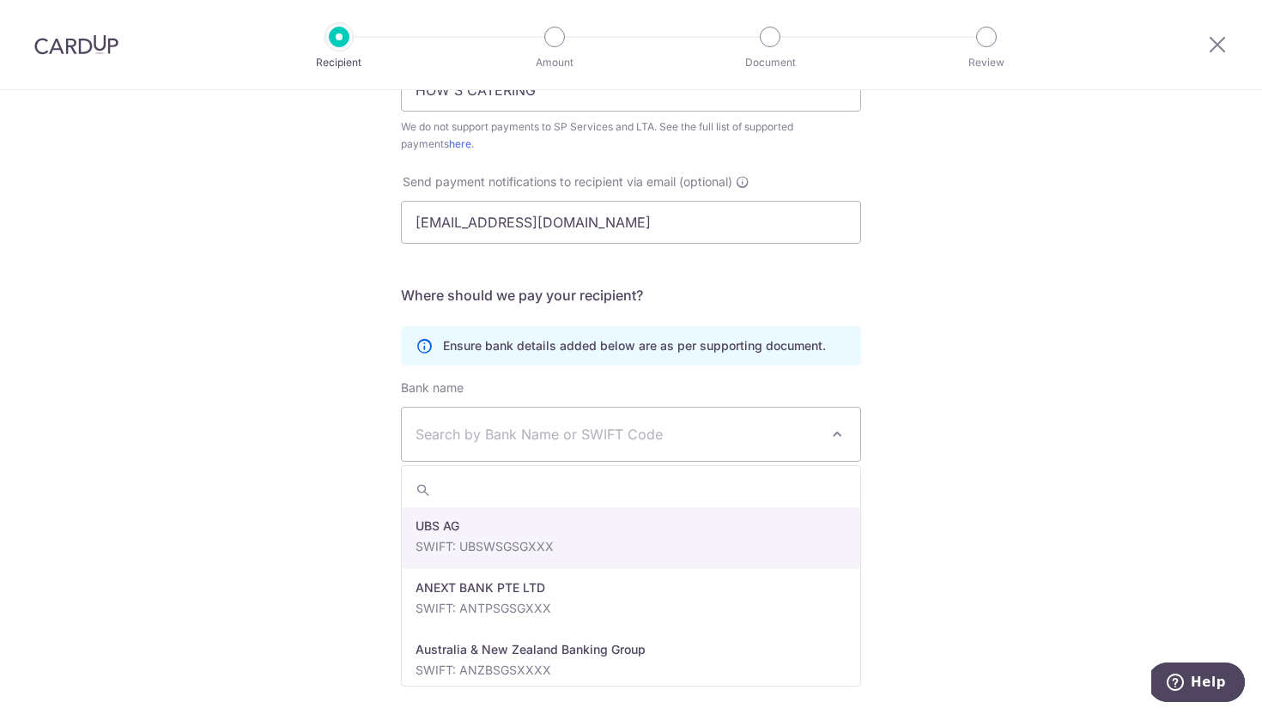
click at [962, 412] on div "Who would you like to pay? Your recipient does not need a CardUp account to rec…" at bounding box center [631, 182] width 1262 height 1064
